Goal: Find specific page/section: Find specific page/section

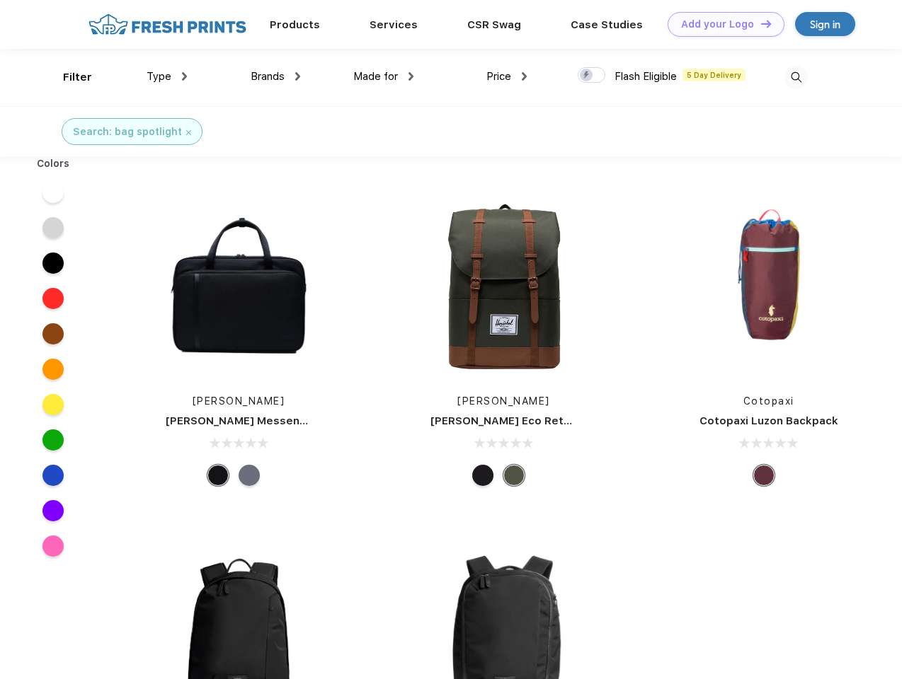
click at [720, 24] on link "Add your Logo Design Tool" at bounding box center [725, 24] width 117 height 25
click at [0, 0] on div "Design Tool" at bounding box center [0, 0] width 0 height 0
click at [759, 23] on link "Add your Logo Design Tool" at bounding box center [725, 24] width 117 height 25
click at [68, 77] on div "Filter" at bounding box center [77, 77] width 29 height 16
click at [167, 76] on span "Type" at bounding box center [159, 76] width 25 height 13
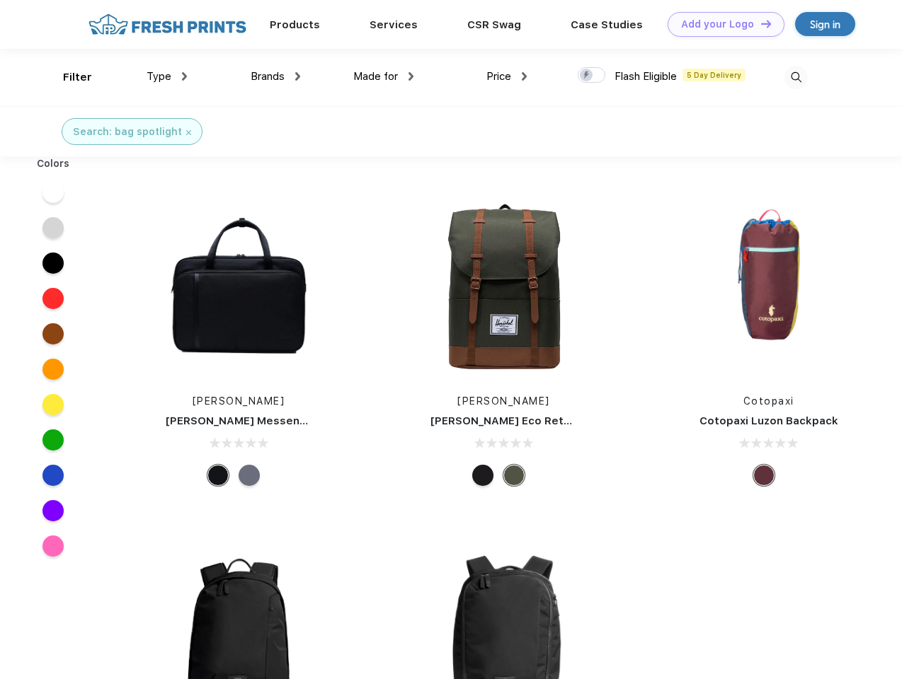
click at [275, 76] on span "Brands" at bounding box center [268, 76] width 34 height 13
click at [384, 76] on span "Made for" at bounding box center [375, 76] width 45 height 13
click at [507, 76] on span "Price" at bounding box center [498, 76] width 25 height 13
click at [592, 76] on div at bounding box center [592, 75] width 28 height 16
click at [587, 76] on input "checkbox" at bounding box center [582, 71] width 9 height 9
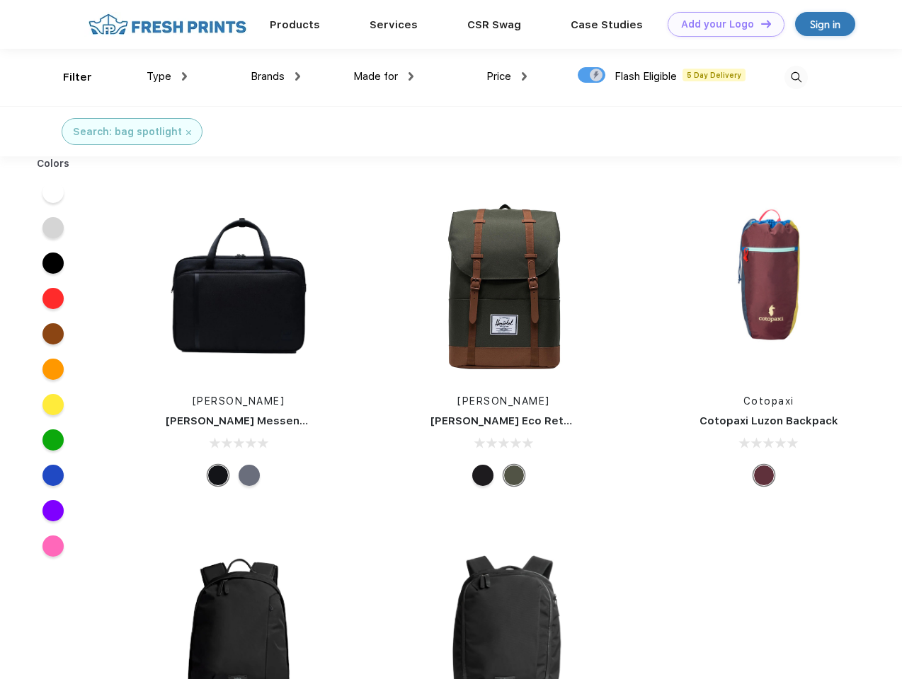
click at [795, 77] on img at bounding box center [795, 77] width 23 height 23
